Goal: Task Accomplishment & Management: Manage account settings

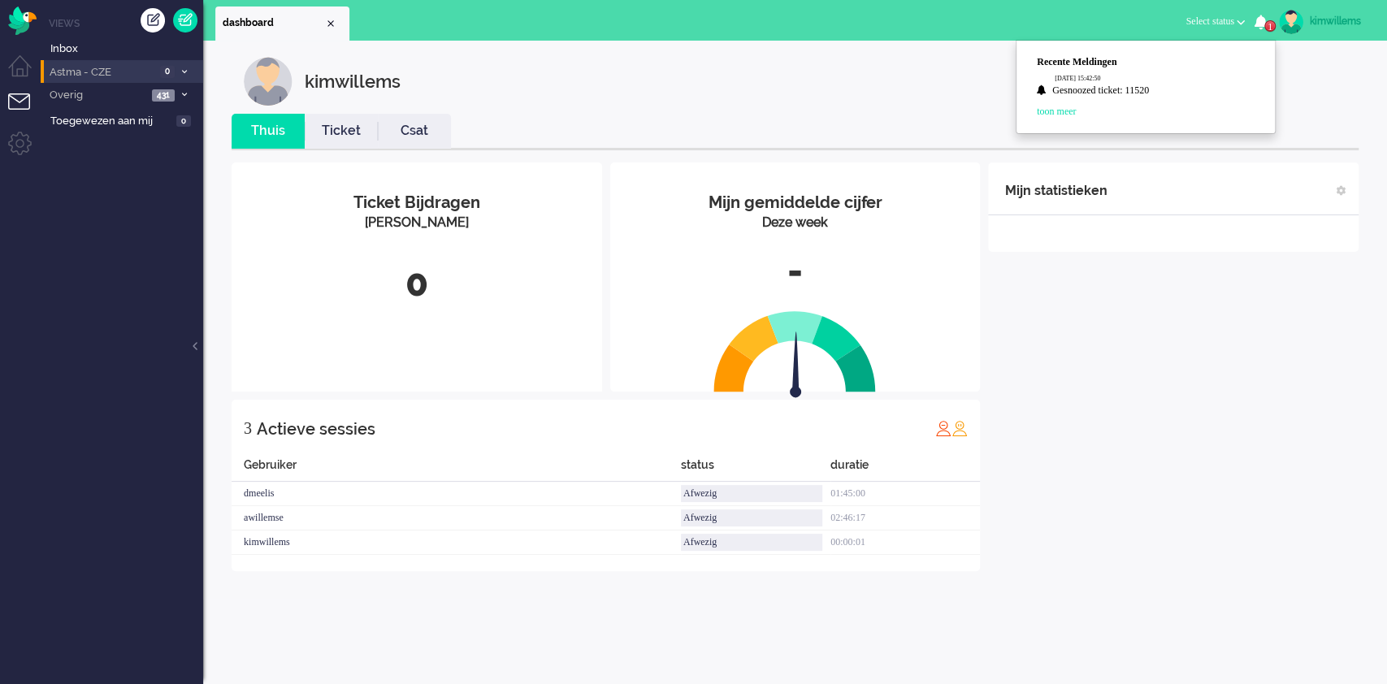
click at [101, 74] on span "Astma - CZE" at bounding box center [101, 72] width 108 height 15
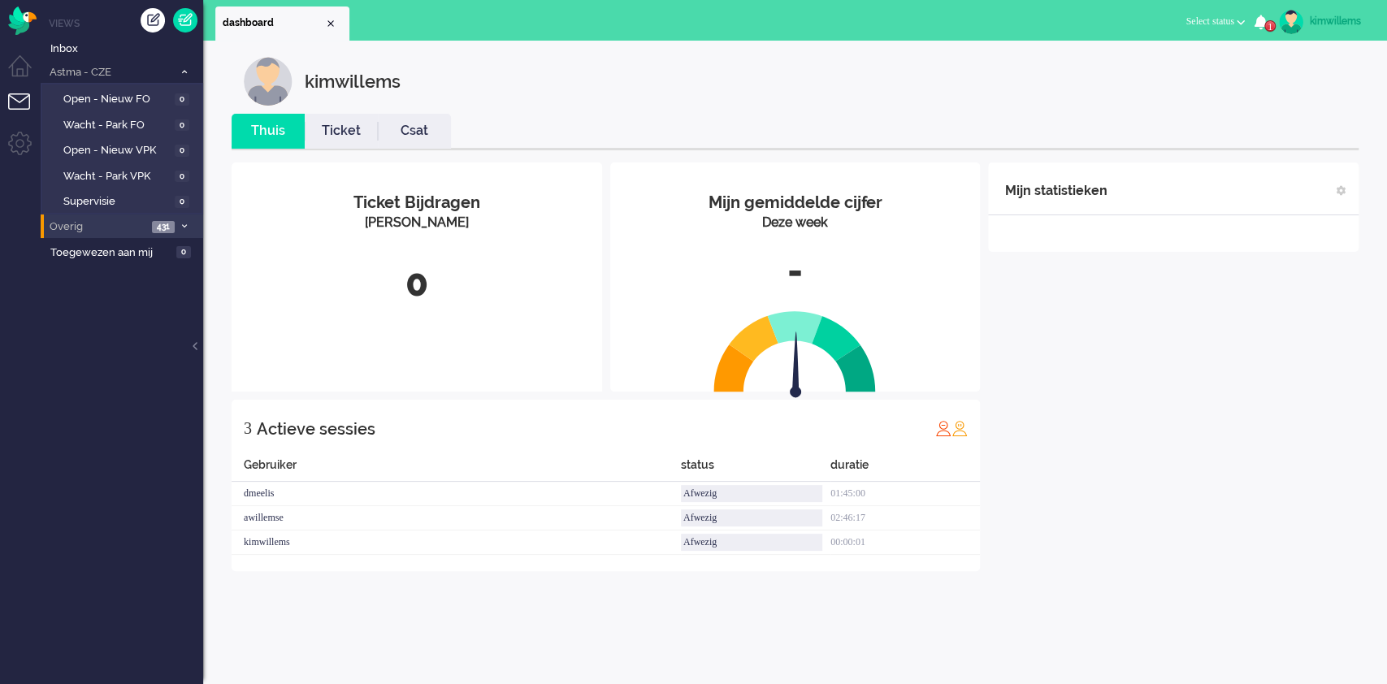
click at [75, 224] on span "Overig" at bounding box center [97, 226] width 100 height 15
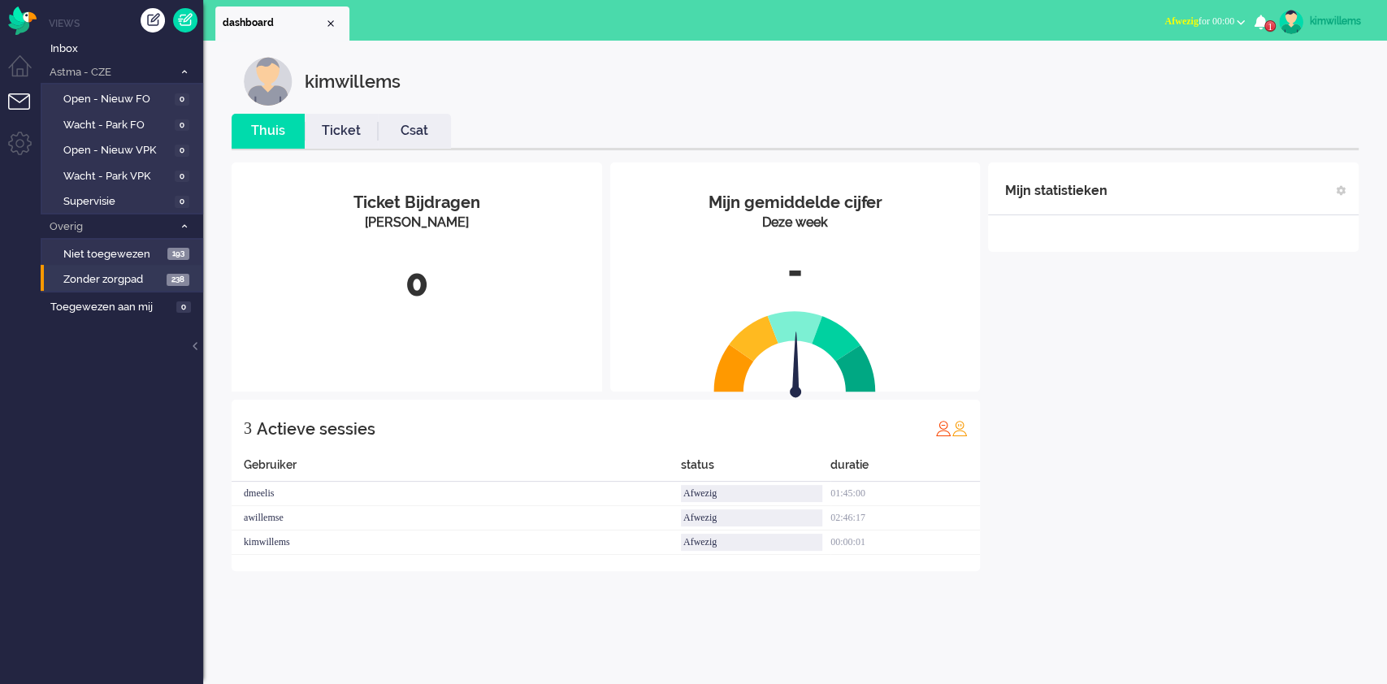
click at [92, 268] on li "Zonder zorgpad 238" at bounding box center [121, 278] width 161 height 26
click at [98, 257] on span "Niet toegewezen" at bounding box center [113, 254] width 100 height 15
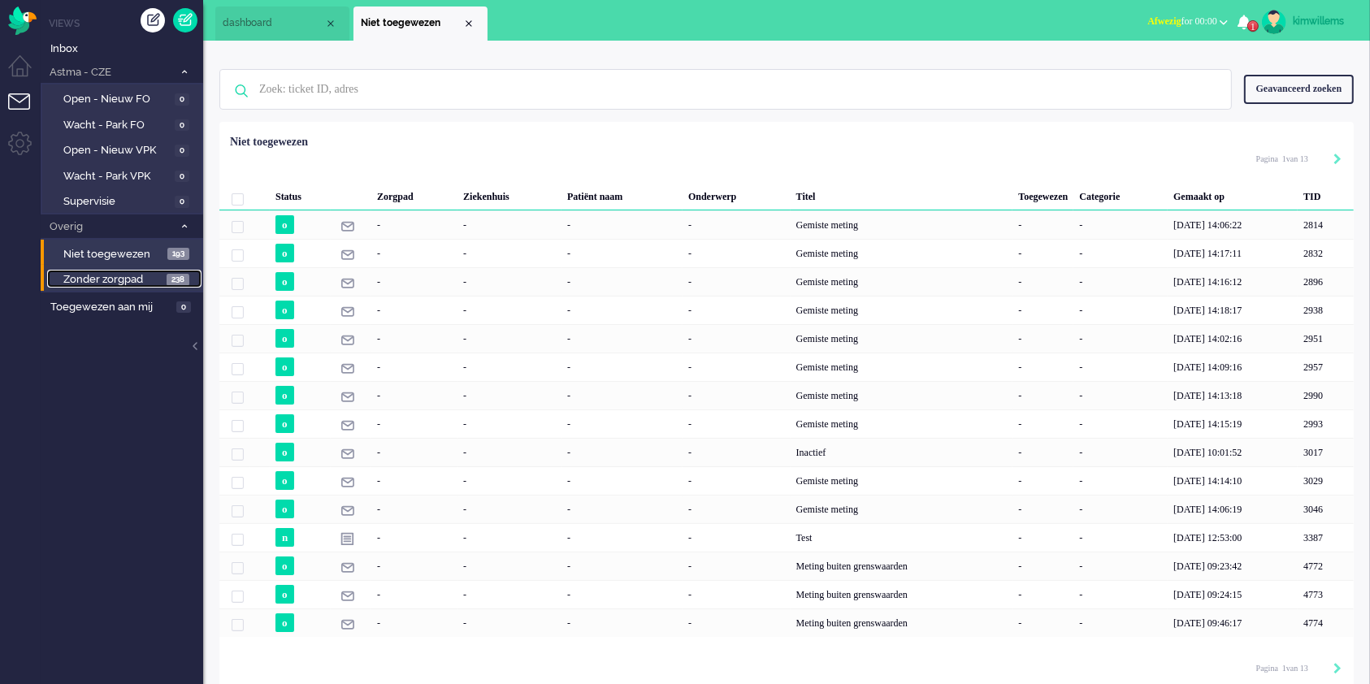
click at [95, 283] on span "Zonder zorgpad" at bounding box center [112, 279] width 99 height 15
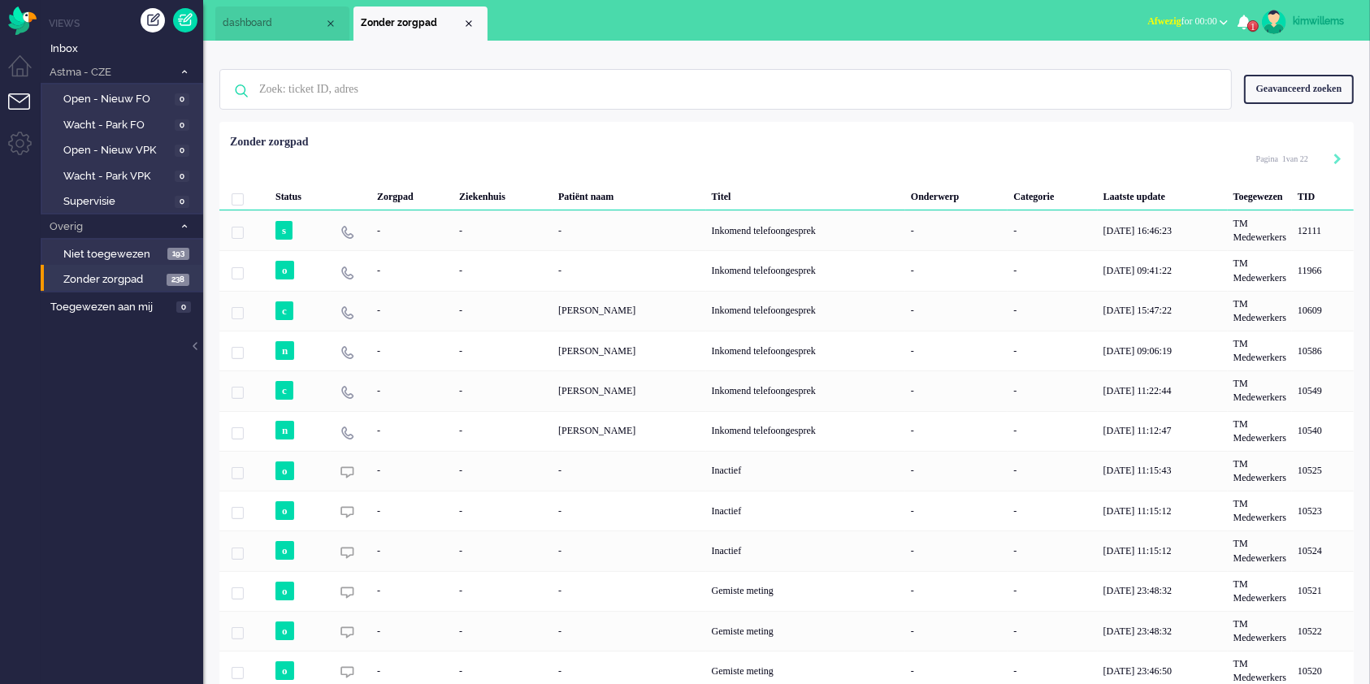
click at [1336, 24] on div "kimwillems" at bounding box center [1323, 21] width 61 height 16
click at [1266, 112] on link "Instellingen" at bounding box center [1300, 110] width 121 height 16
select select "browser"
select select "nl"
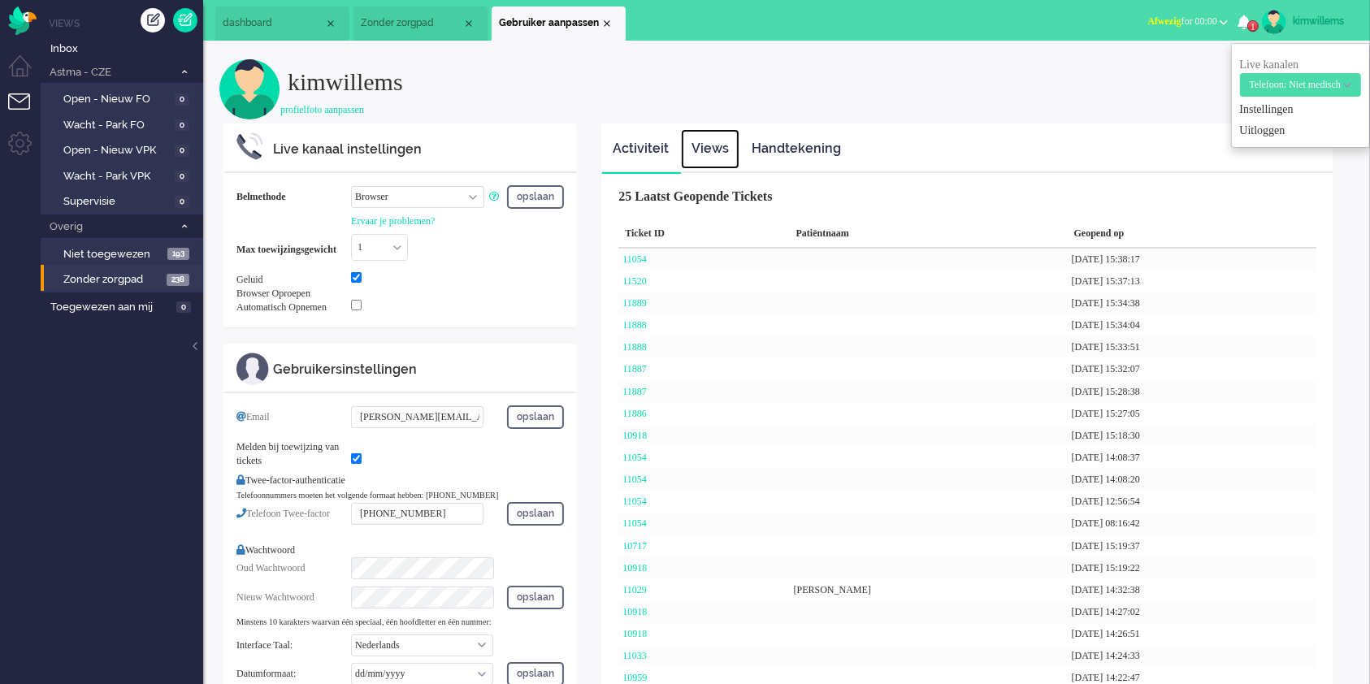
click at [722, 152] on link "Views" at bounding box center [710, 149] width 59 height 40
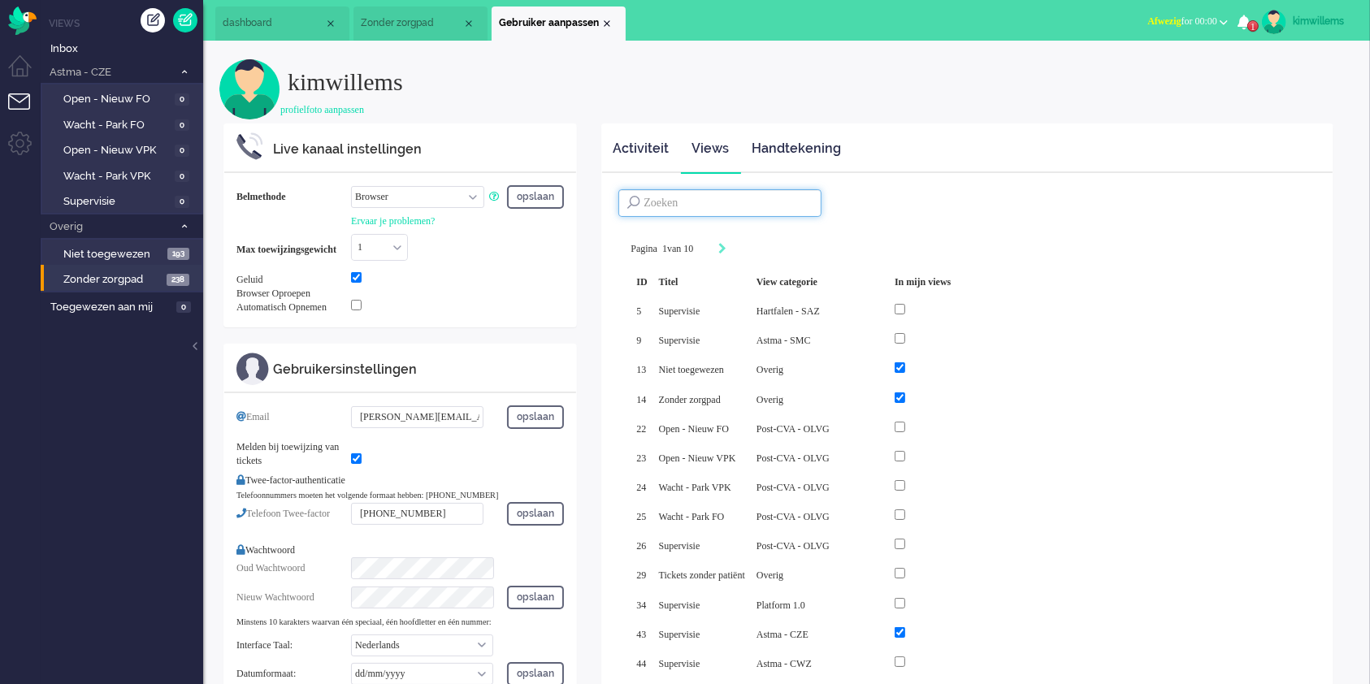
click at [778, 205] on input at bounding box center [719, 203] width 203 height 28
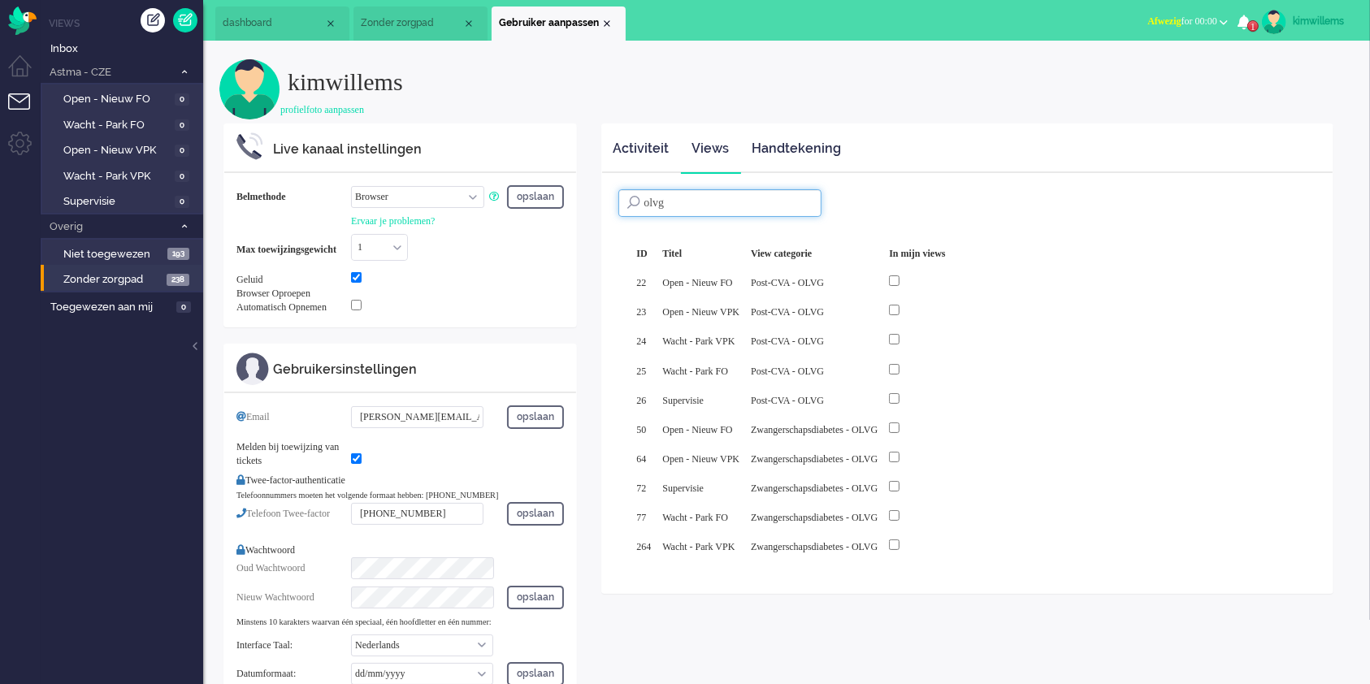
type input "olvg"
click at [943, 270] on div at bounding box center [916, 281] width 67 height 29
click at [940, 289] on div at bounding box center [916, 281] width 67 height 29
click at [900, 313] on input "checkbox" at bounding box center [894, 310] width 11 height 11
checkbox input "true"
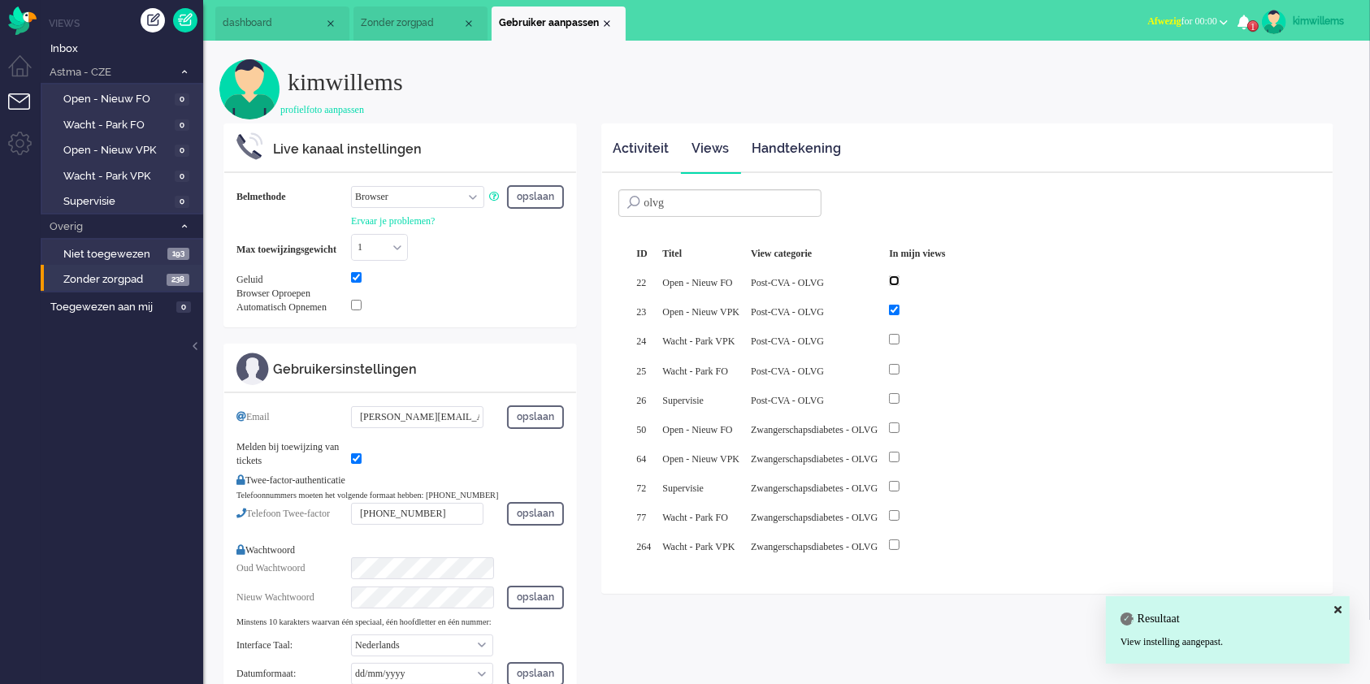
click at [900, 283] on input "checkbox" at bounding box center [894, 280] width 11 height 11
checkbox input "true"
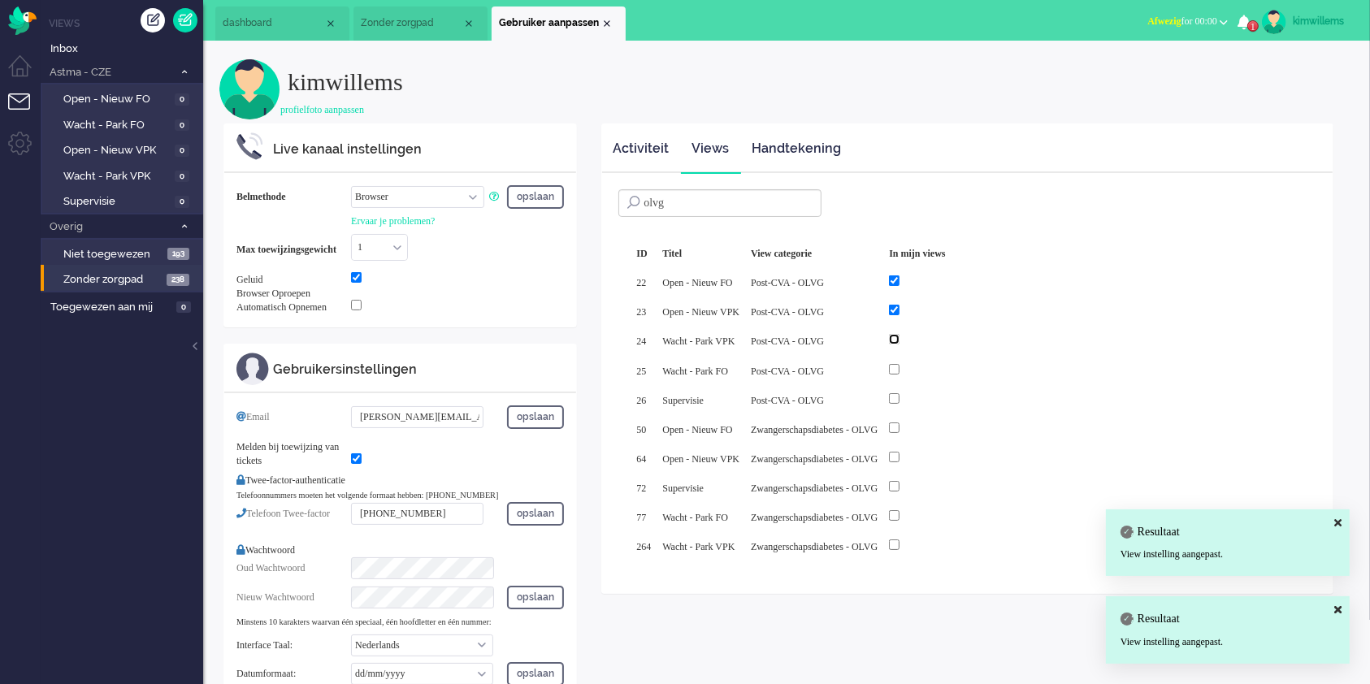
click at [900, 340] on input "checkbox" at bounding box center [894, 339] width 11 height 11
checkbox input "true"
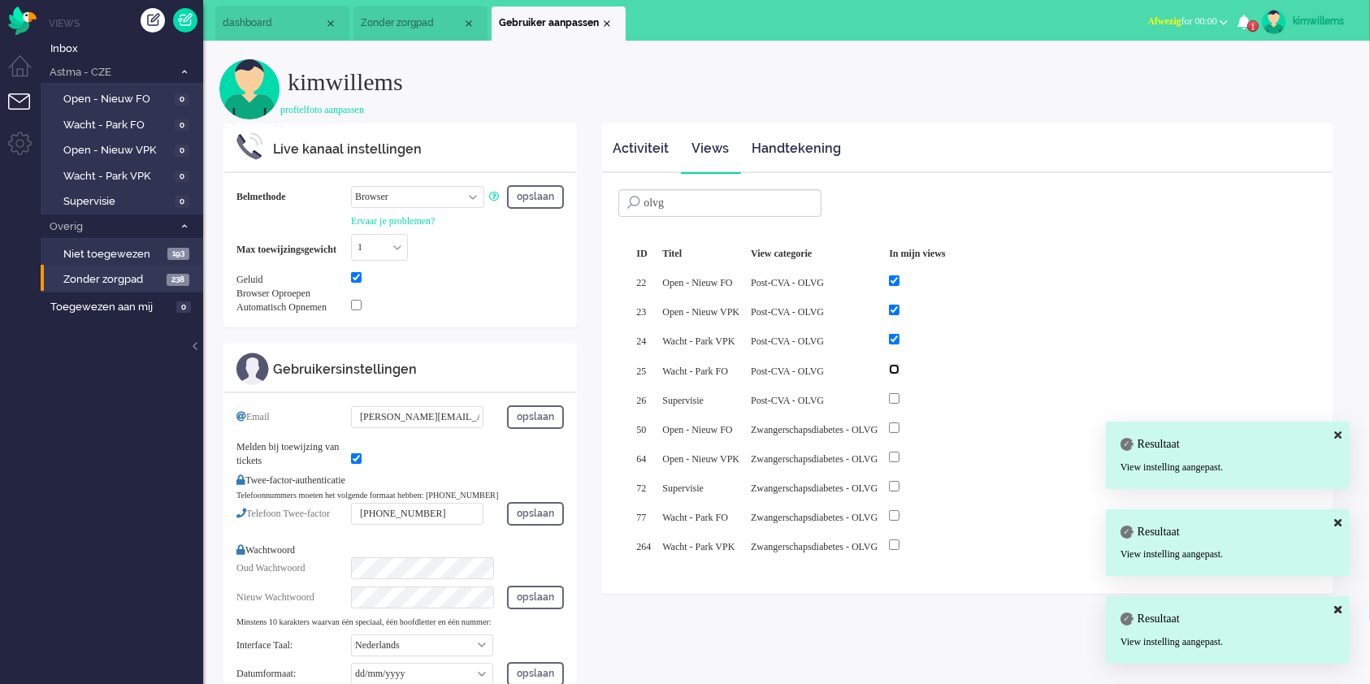
click at [900, 364] on input "checkbox" at bounding box center [894, 369] width 11 height 11
checkbox input "true"
click at [900, 393] on input "checkbox" at bounding box center [894, 398] width 11 height 11
checkbox input "true"
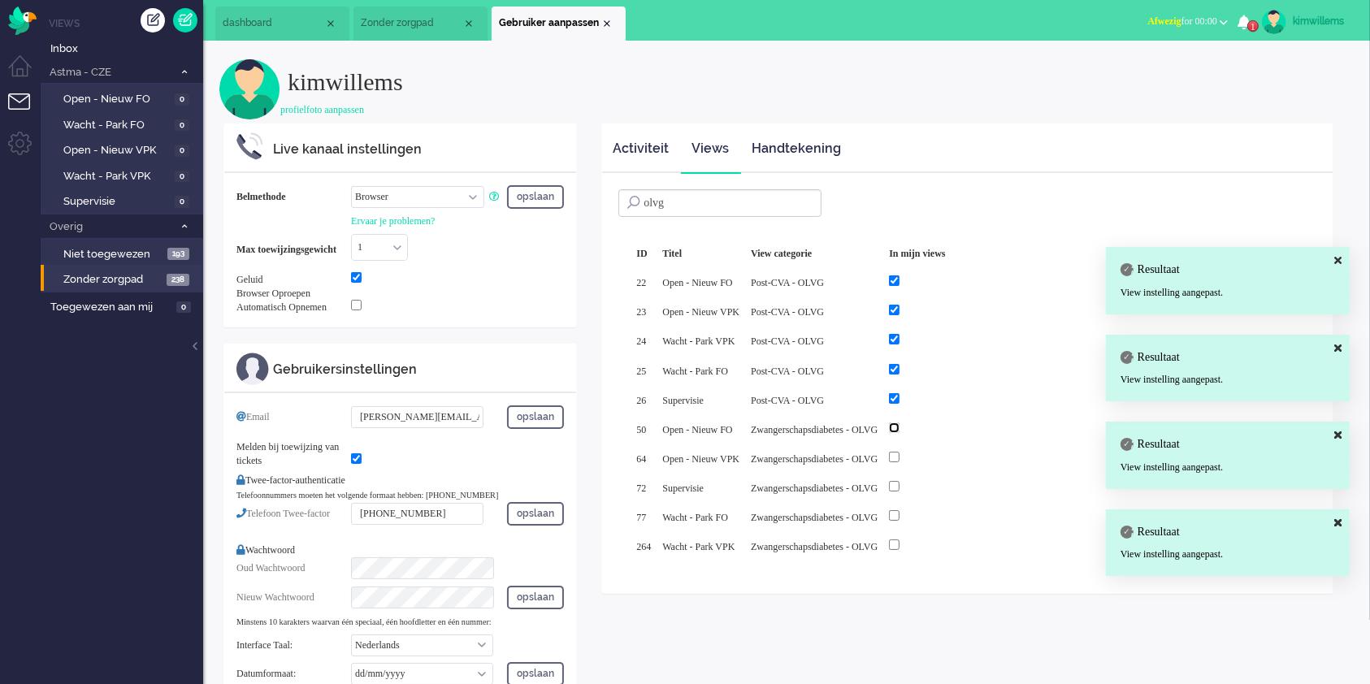
click at [900, 423] on input "checkbox" at bounding box center [894, 428] width 11 height 11
checkbox input "true"
click at [900, 452] on input "checkbox" at bounding box center [894, 457] width 11 height 11
checkbox input "true"
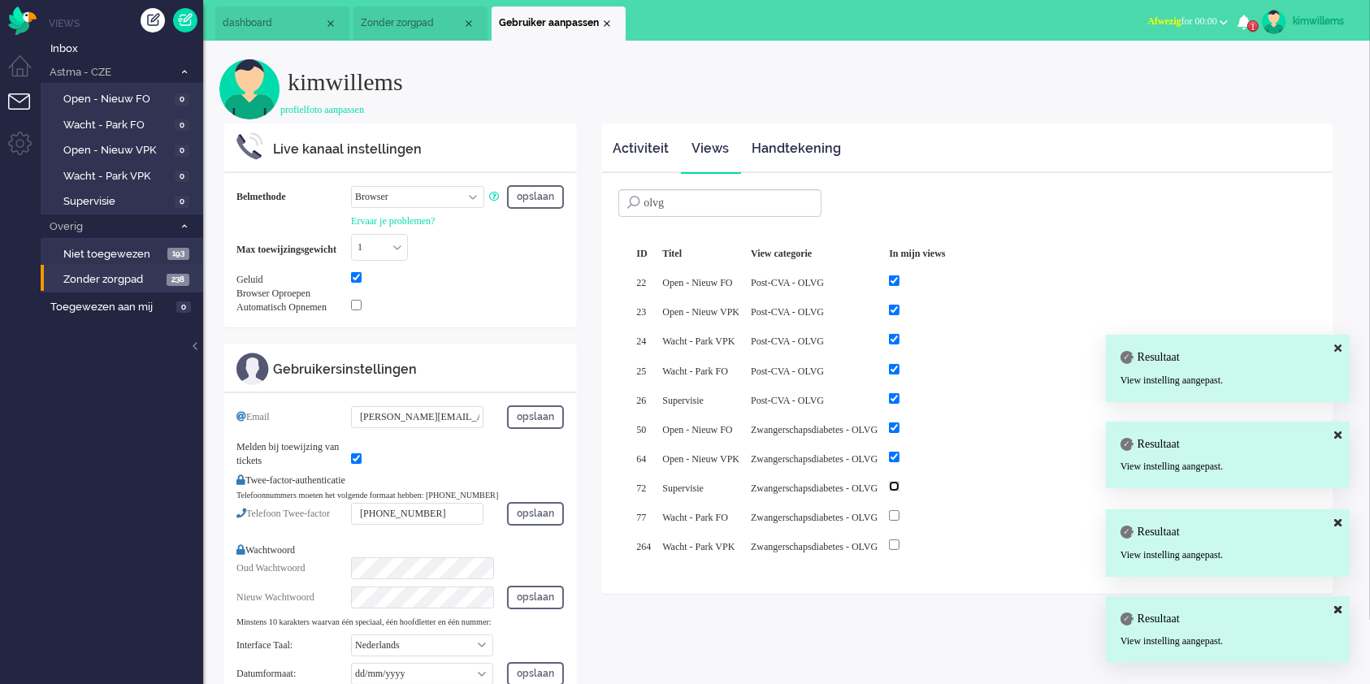
click at [900, 481] on input "checkbox" at bounding box center [894, 486] width 11 height 11
checkbox input "true"
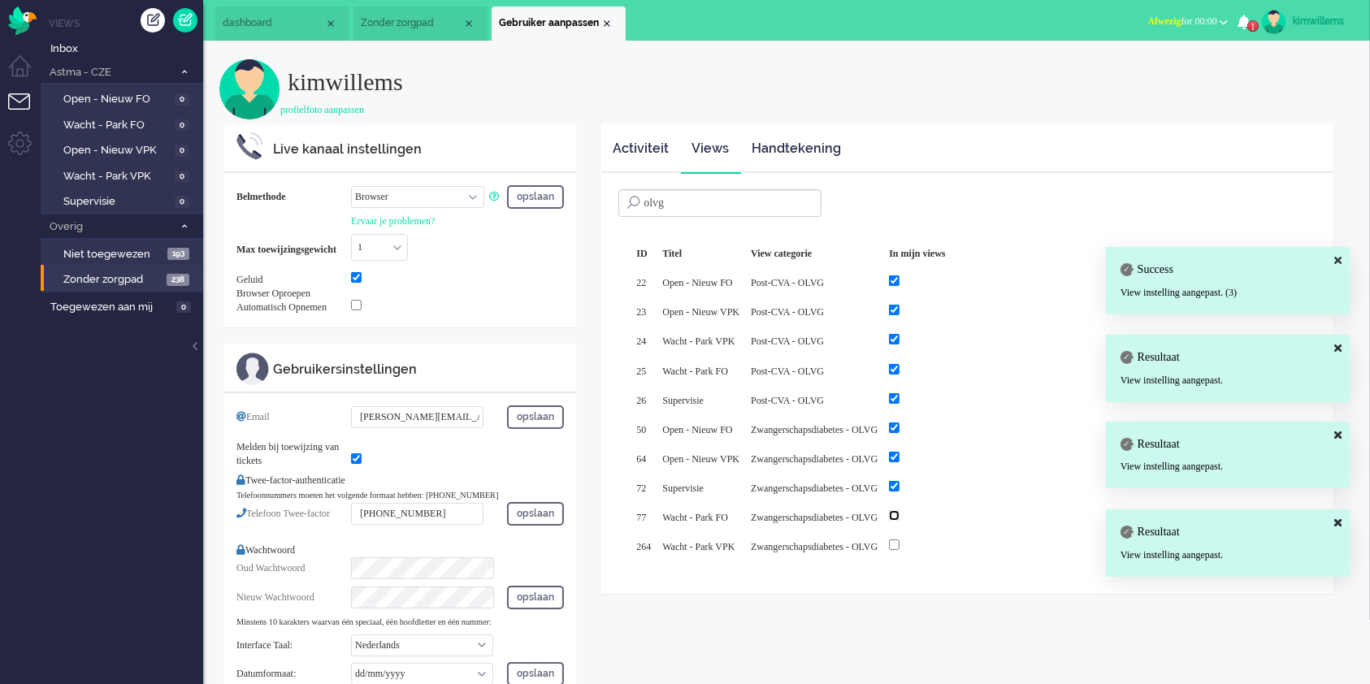
click at [900, 510] on input "checkbox" at bounding box center [894, 515] width 11 height 11
checkbox input "true"
click at [900, 540] on input "checkbox" at bounding box center [894, 545] width 11 height 11
checkbox input "true"
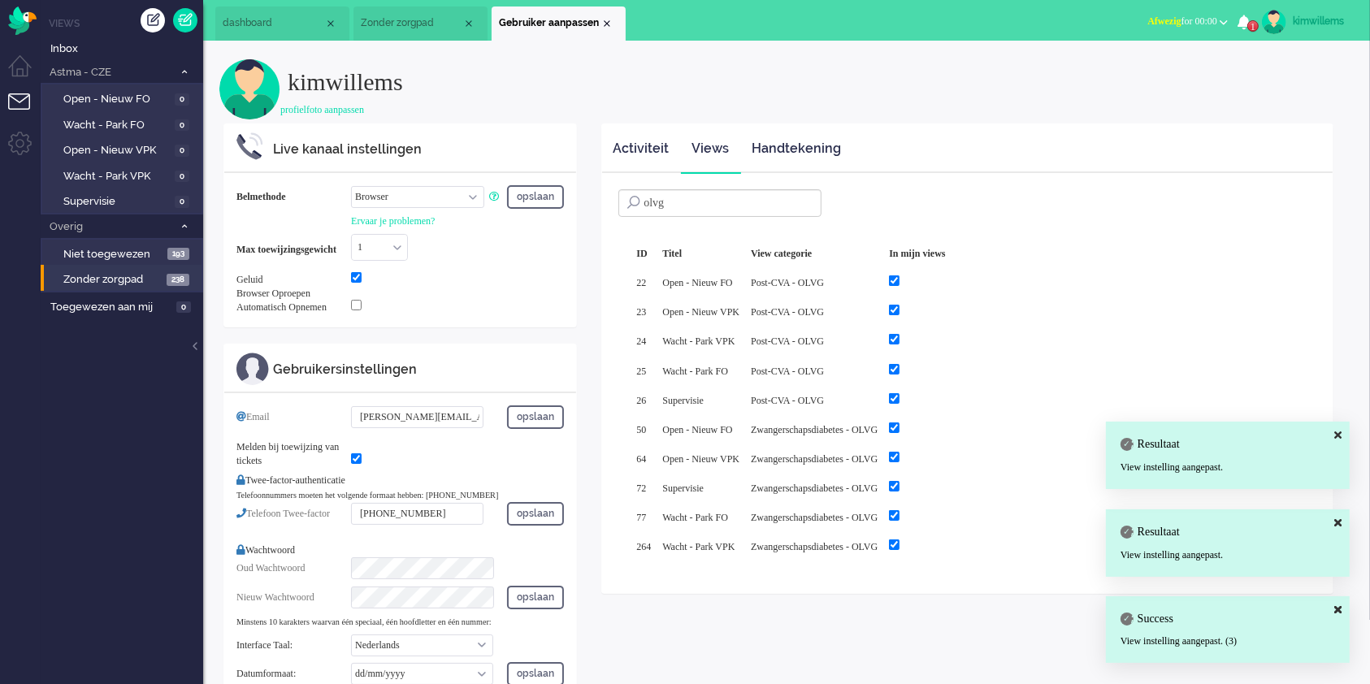
click at [28, 37] on ul "Menu" at bounding box center [20, 457] width 41 height 914
click at [25, 25] on img "Omnidesk" at bounding box center [22, 21] width 28 height 28
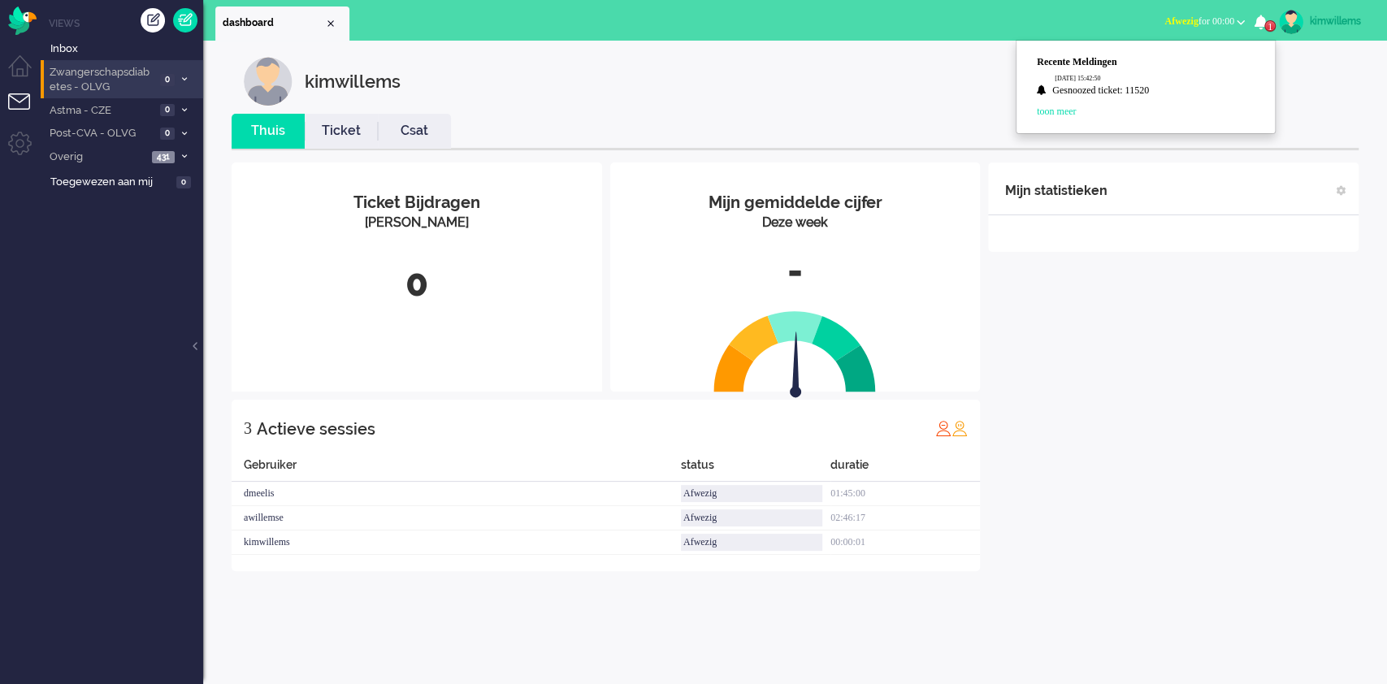
click at [184, 76] on icon at bounding box center [184, 79] width 5 height 6
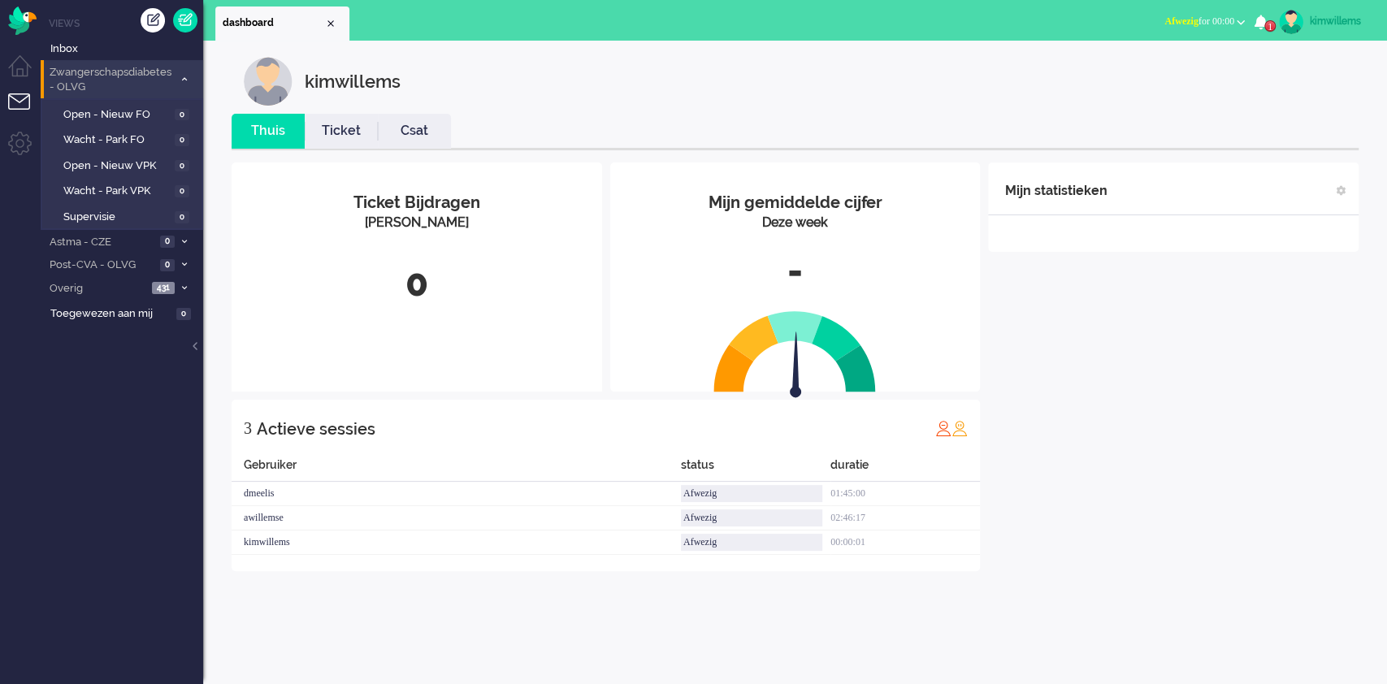
click at [184, 76] on icon at bounding box center [184, 79] width 5 height 6
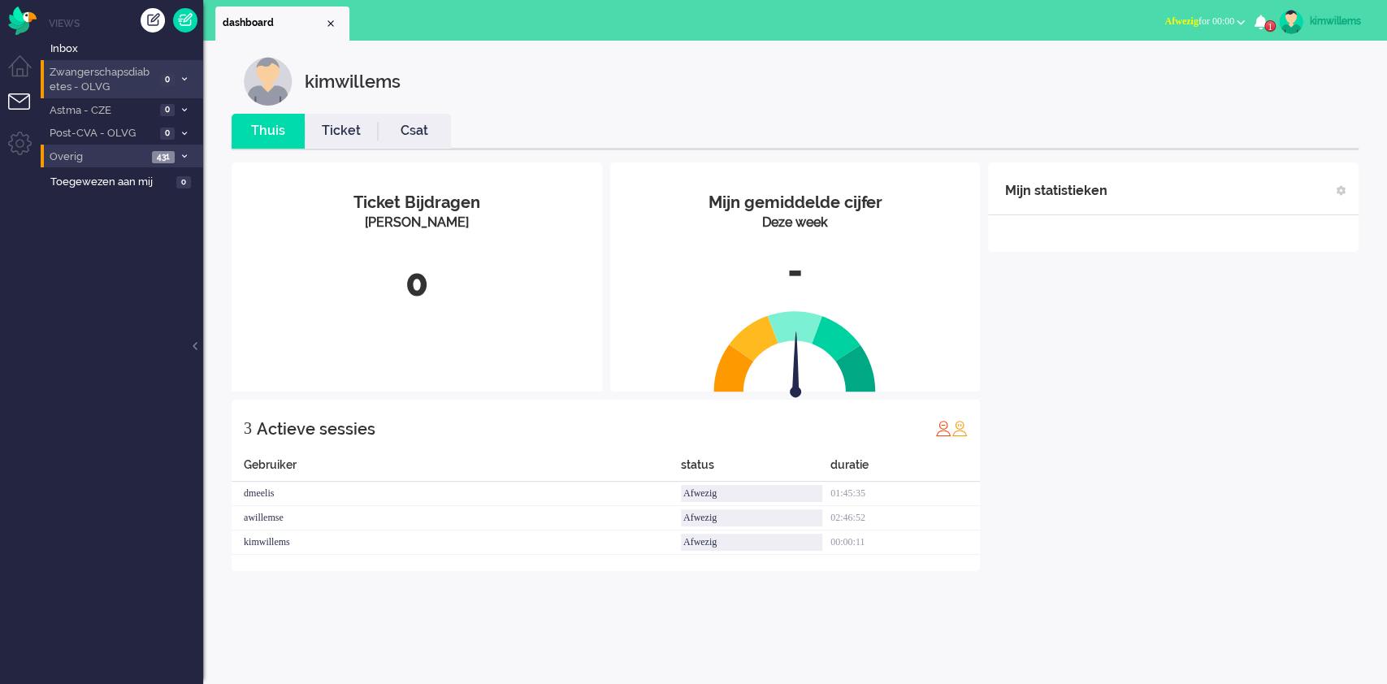
click at [85, 154] on span "Overig" at bounding box center [97, 157] width 100 height 15
click at [127, 186] on span "Niet toegewezen" at bounding box center [113, 183] width 100 height 15
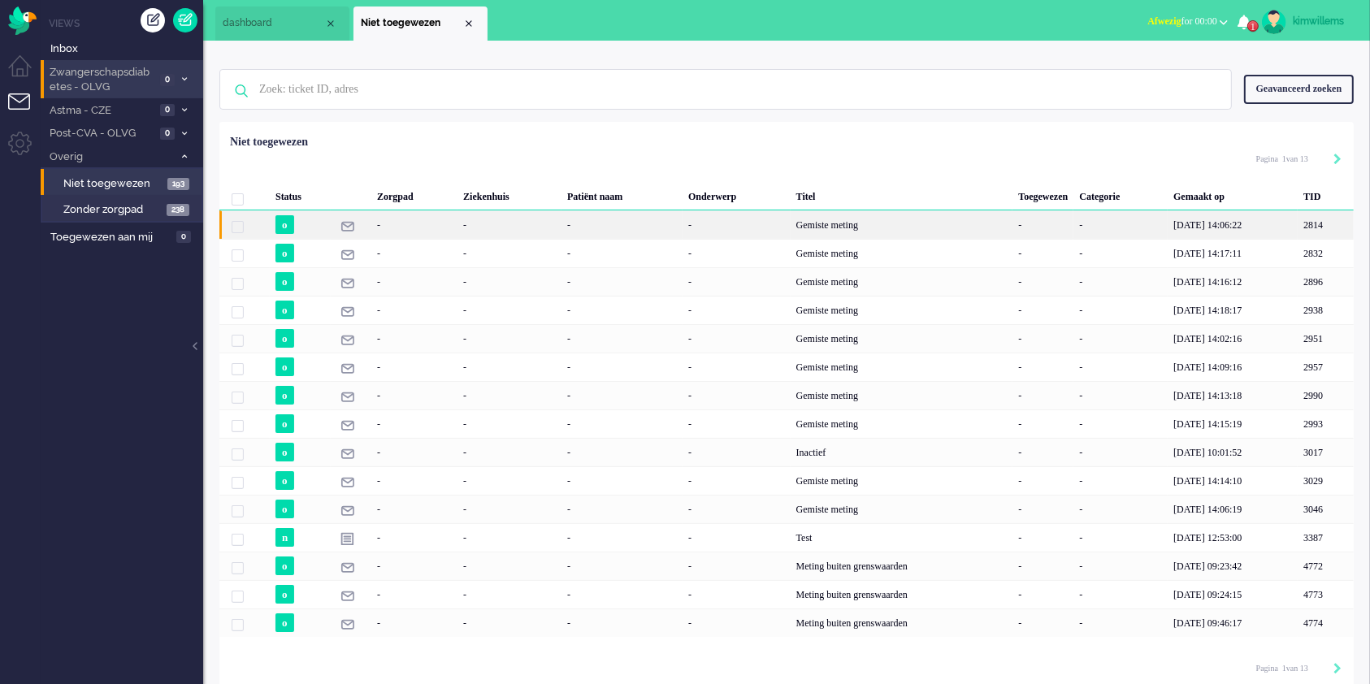
click at [552, 219] on div "-" at bounding box center [509, 224] width 104 height 28
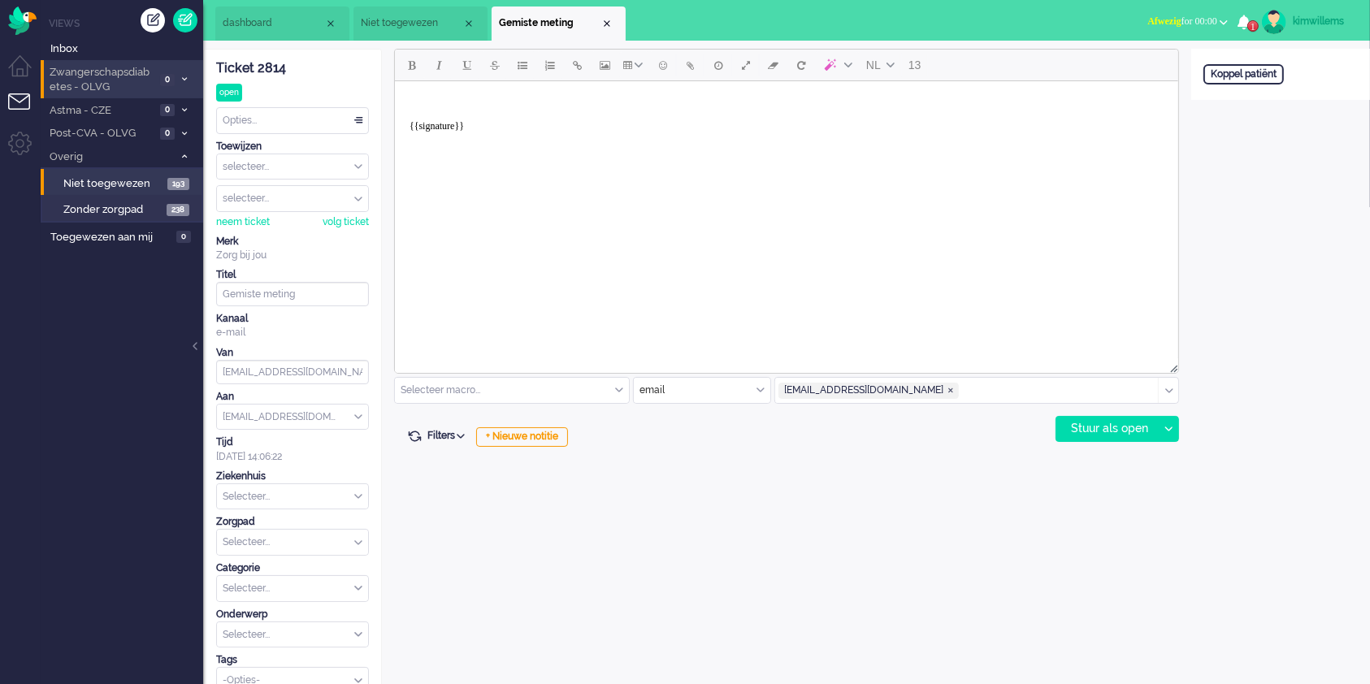
click at [358, 125] on div "Opties..." at bounding box center [292, 120] width 151 height 25
click at [293, 373] on li "Snooze" at bounding box center [292, 375] width 151 height 24
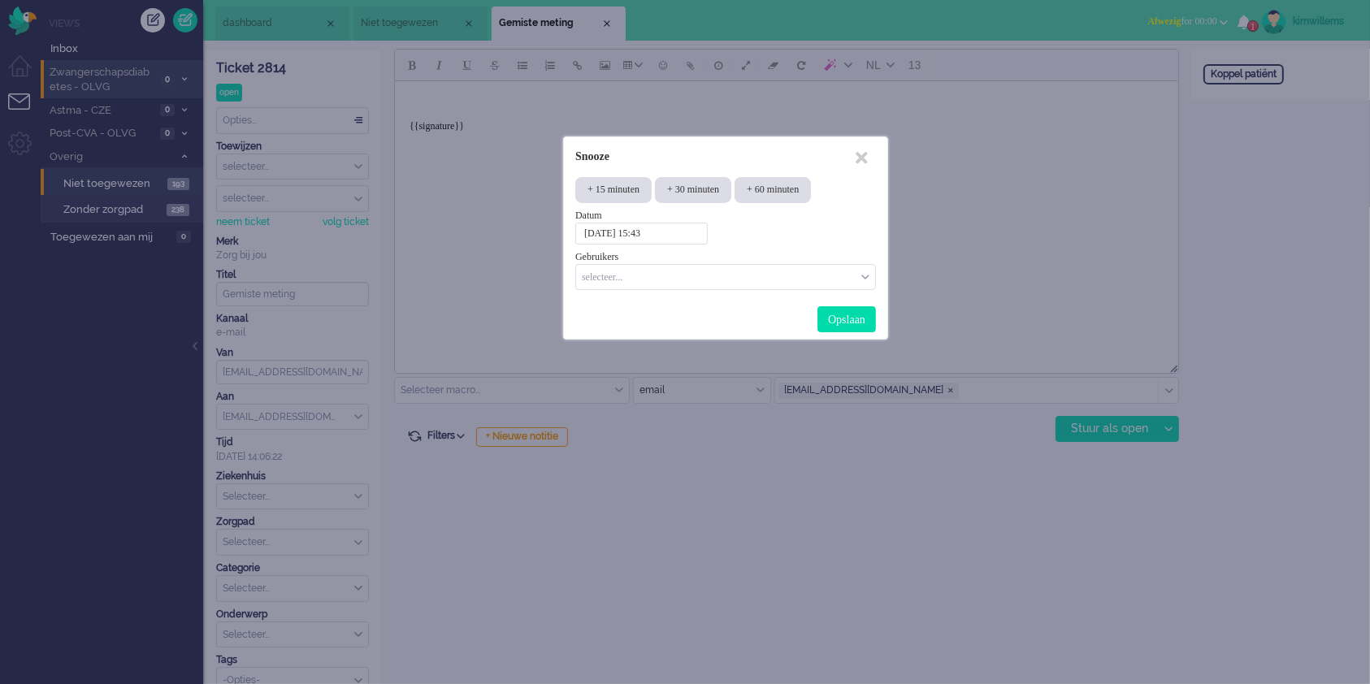
click at [699, 236] on input "[DATE] 15:43" at bounding box center [641, 234] width 132 height 22
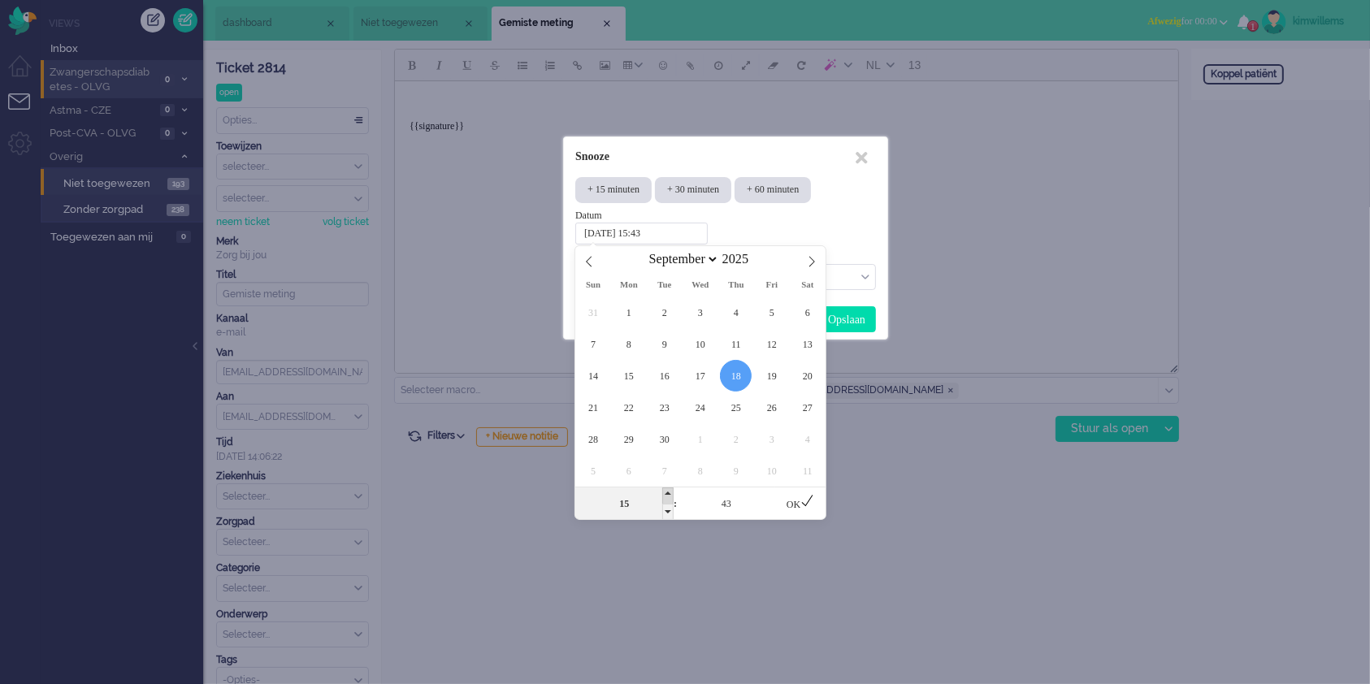
click at [665, 497] on span at bounding box center [667, 496] width 11 height 16
type input "[DATE] 16:43"
type input "16"
click at [665, 497] on span at bounding box center [667, 496] width 11 height 16
type input "[DATE] 17:43"
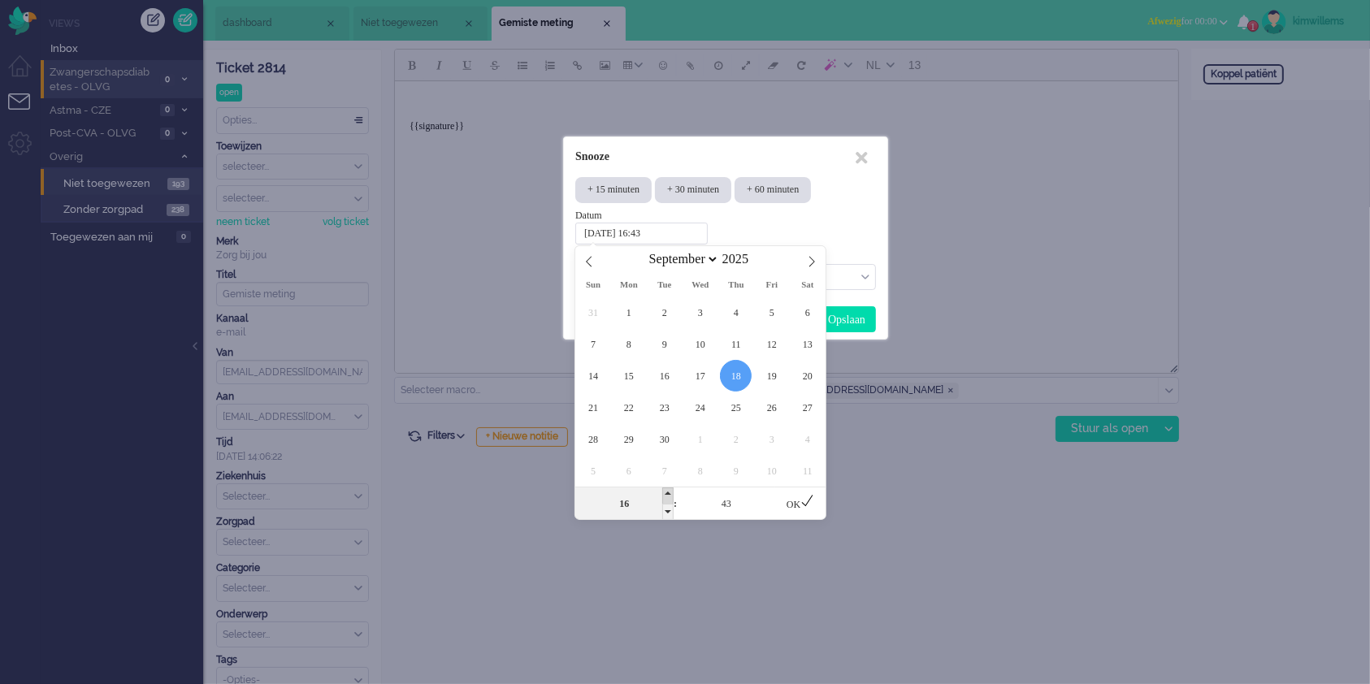
type input "17"
click at [817, 241] on div "Datum [DATE] 17:43" at bounding box center [725, 227] width 301 height 36
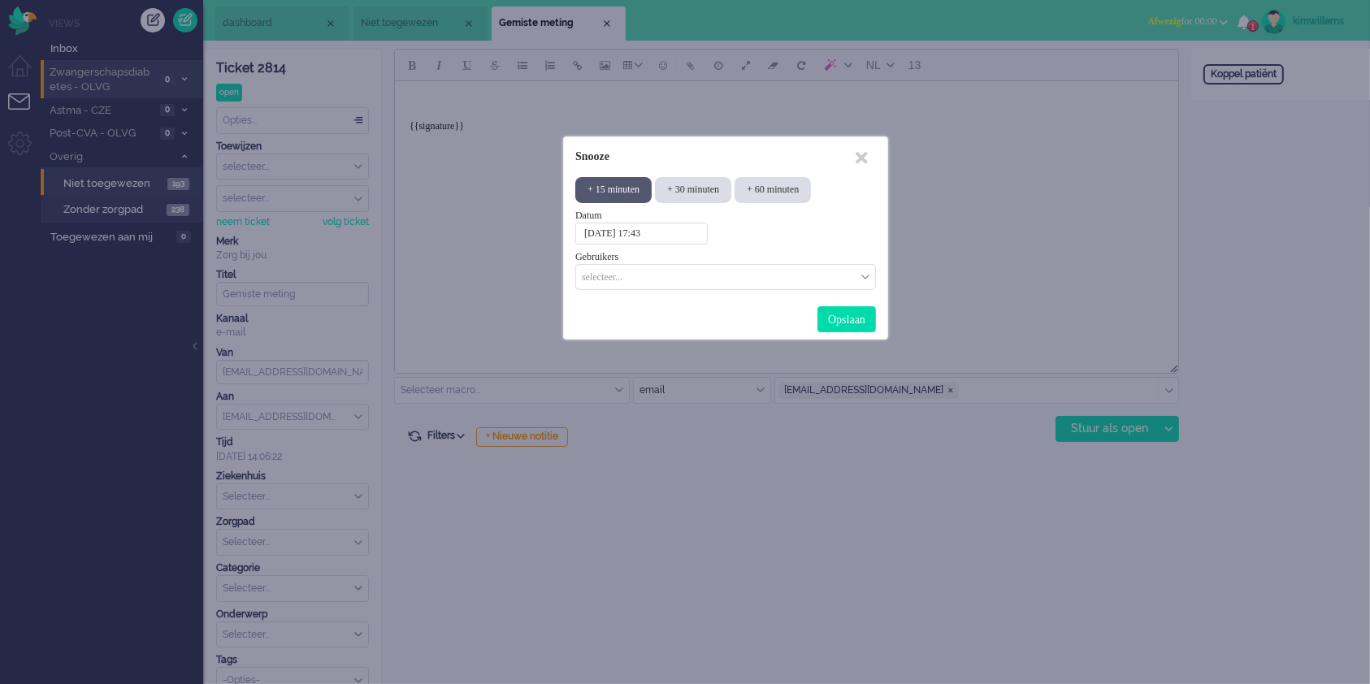
click at [644, 186] on div "+ 15 minuten" at bounding box center [613, 189] width 76 height 25
click at [808, 200] on div "+ 60 minuten" at bounding box center [773, 189] width 76 height 25
type input "[DATE] 16:44"
type input "16"
type input "44"
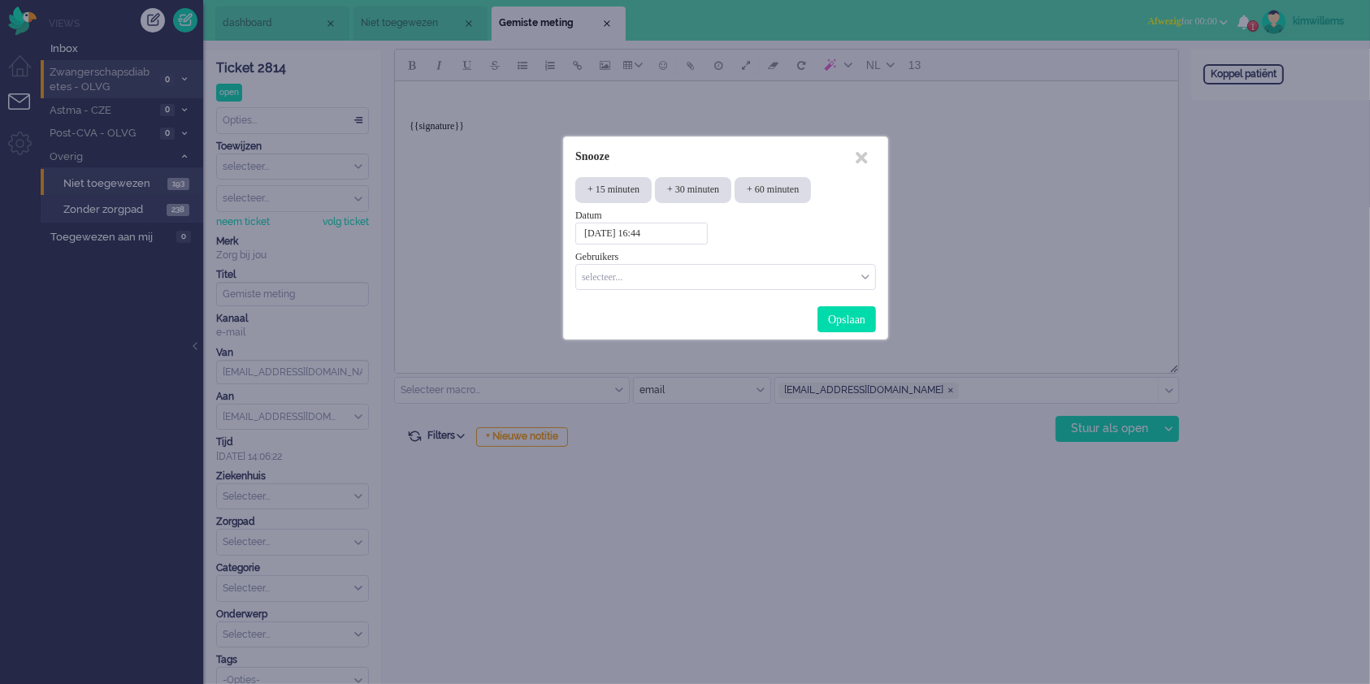
click at [702, 236] on input "[DATE] 16:44" at bounding box center [641, 234] width 132 height 22
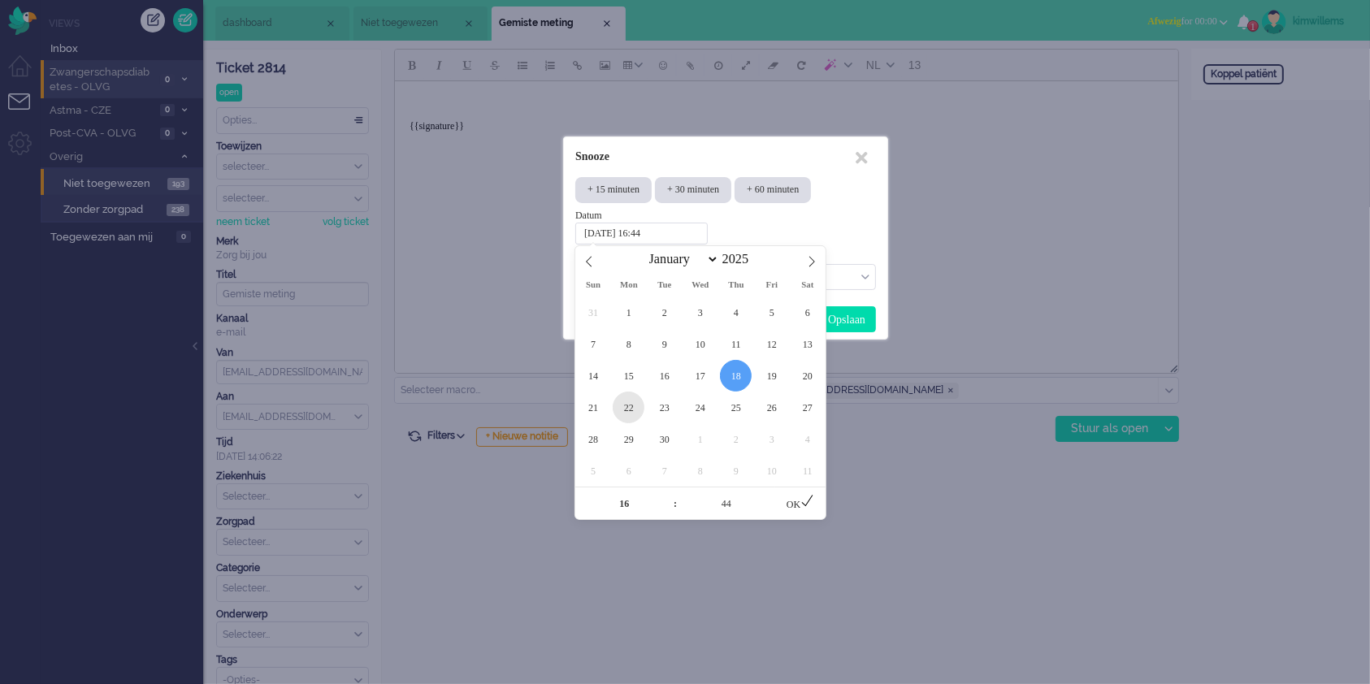
click at [624, 413] on span "22" at bounding box center [629, 408] width 32 height 32
type input "[DATE] 16:44"
click at [787, 504] on div "OK" at bounding box center [800, 503] width 50 height 33
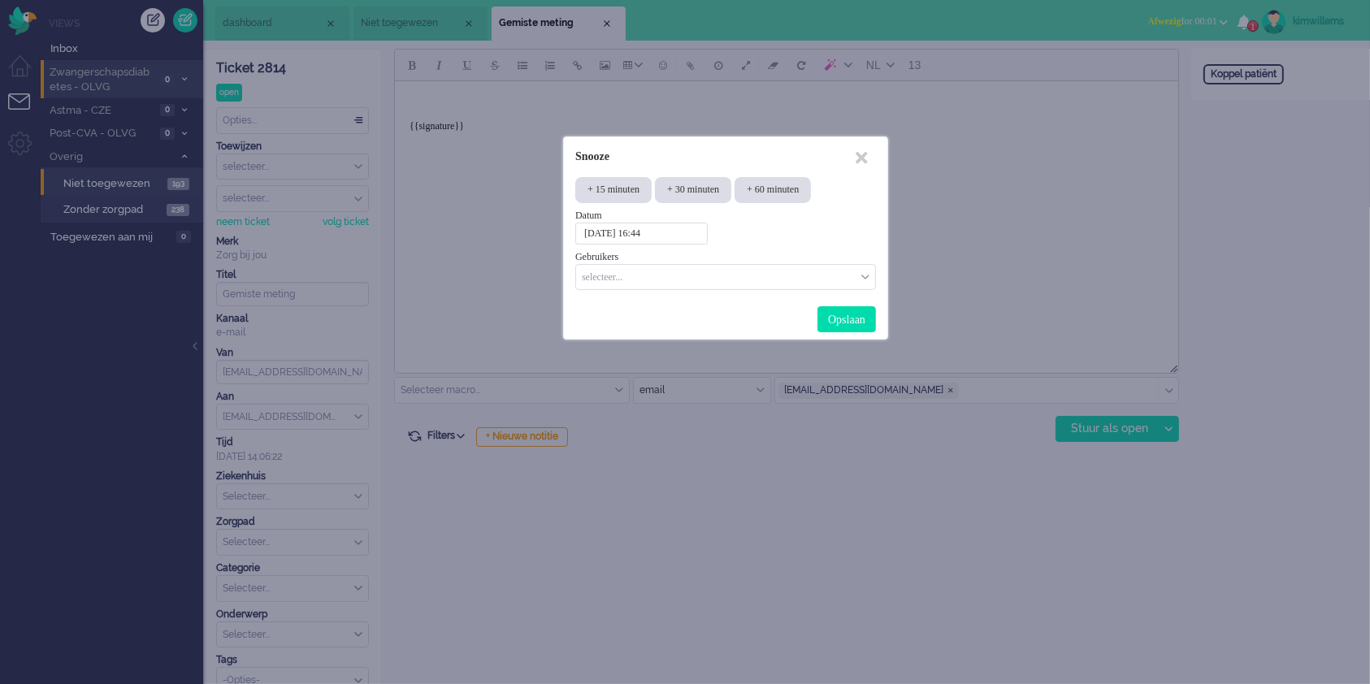
click at [710, 278] on input "Select User" at bounding box center [720, 276] width 275 height 14
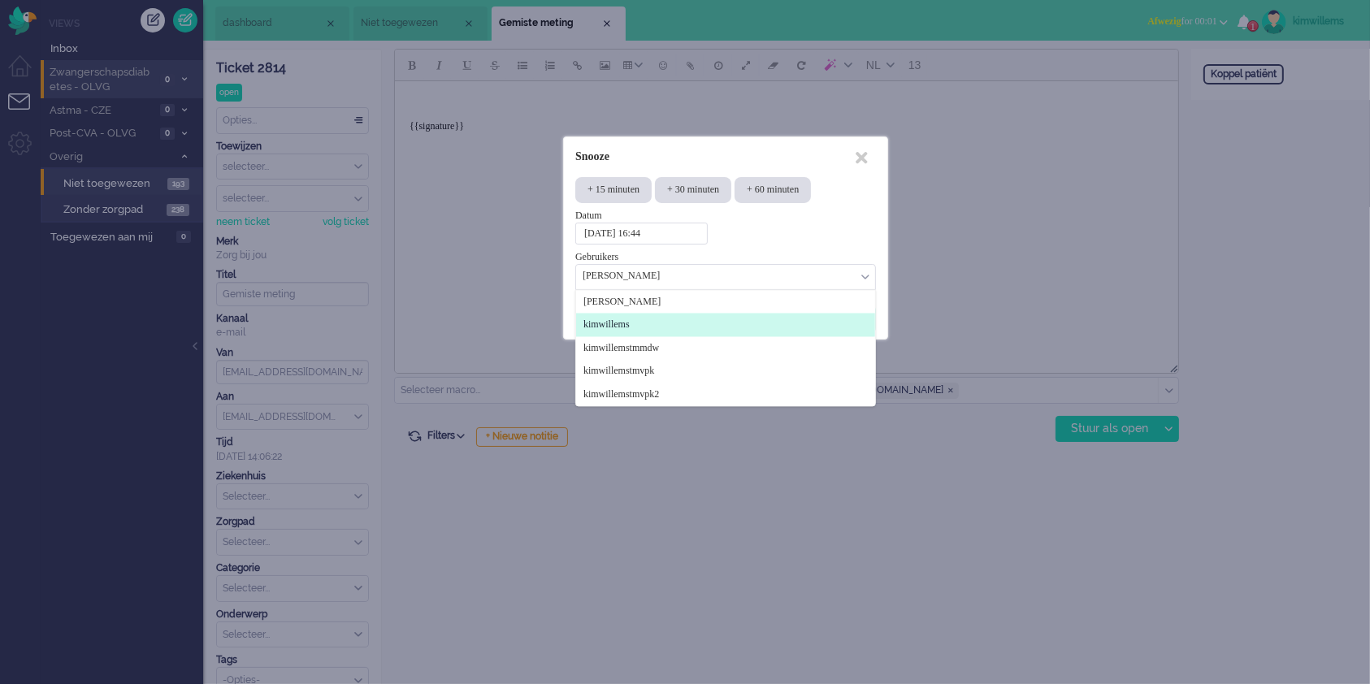
type input "[PERSON_NAME]"
click at [702, 318] on li "kimwillems" at bounding box center [725, 326] width 299 height 24
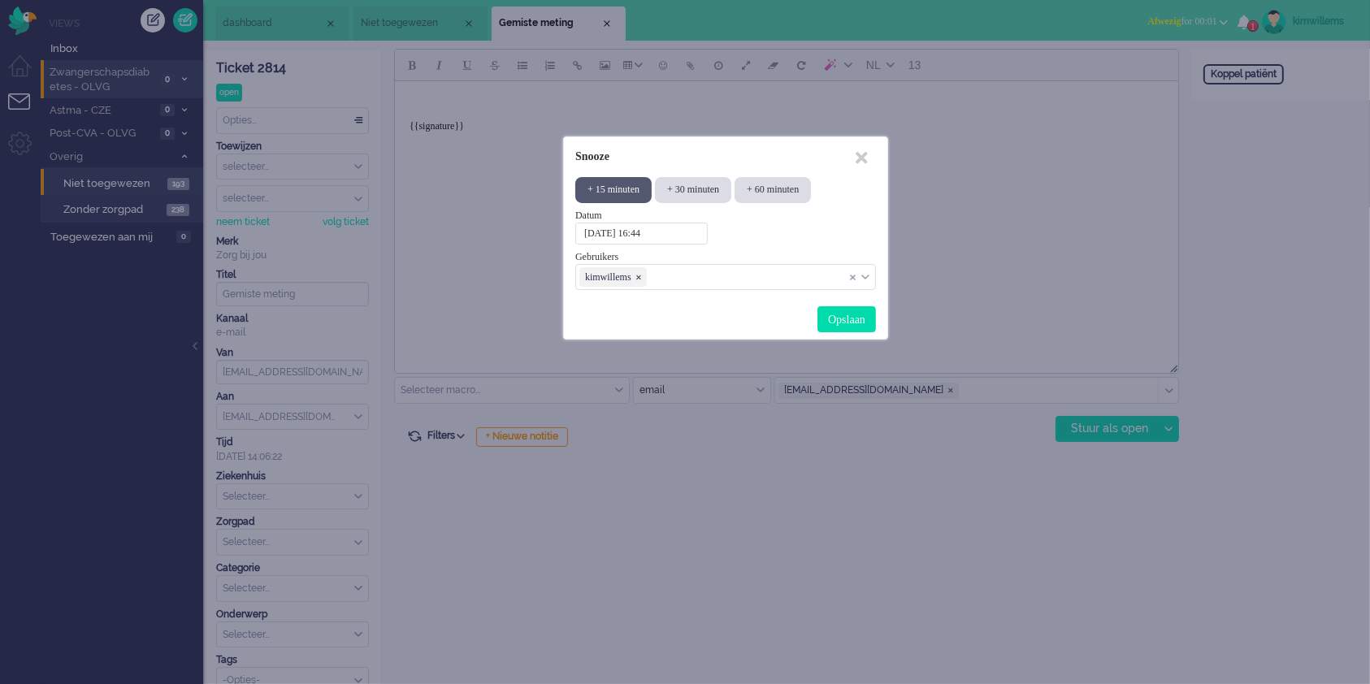
click at [631, 185] on div "+ 15 minuten" at bounding box center [613, 189] width 76 height 25
type input "[DATE] 15:59"
click at [836, 319] on div "Opslaan" at bounding box center [846, 319] width 59 height 26
